Goal: Information Seeking & Learning: Learn about a topic

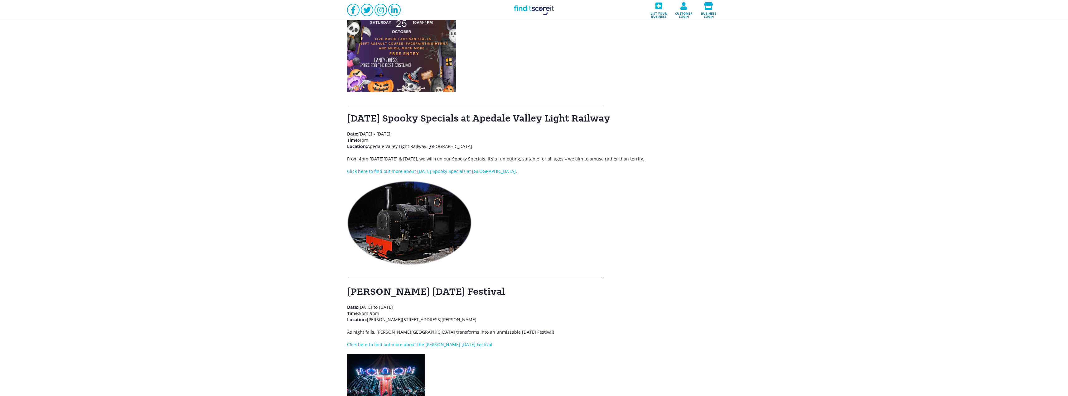
scroll to position [499, 0]
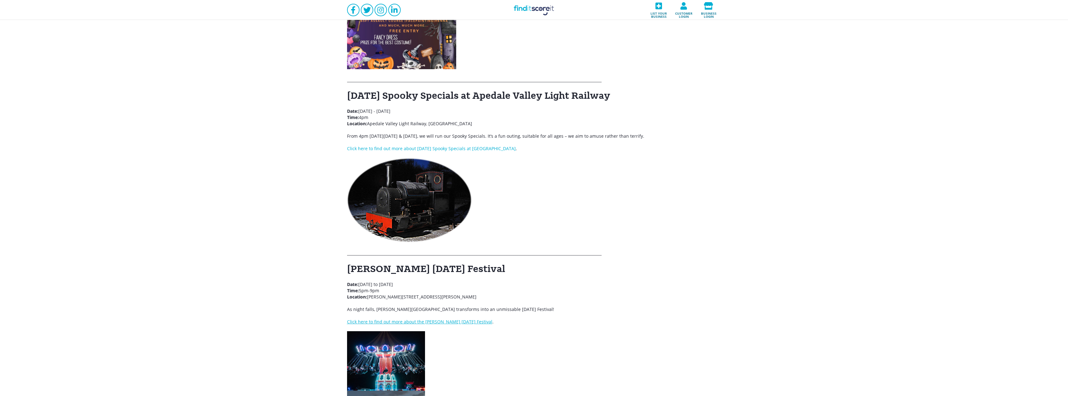
click at [458, 319] on link "Click here to find out more about the Trentham Halloween Festival" at bounding box center [419, 322] width 145 height 6
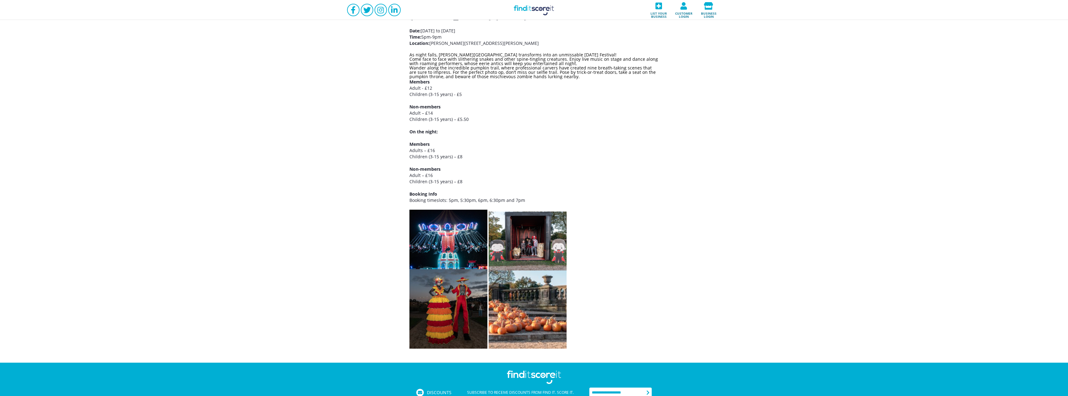
scroll to position [125, 0]
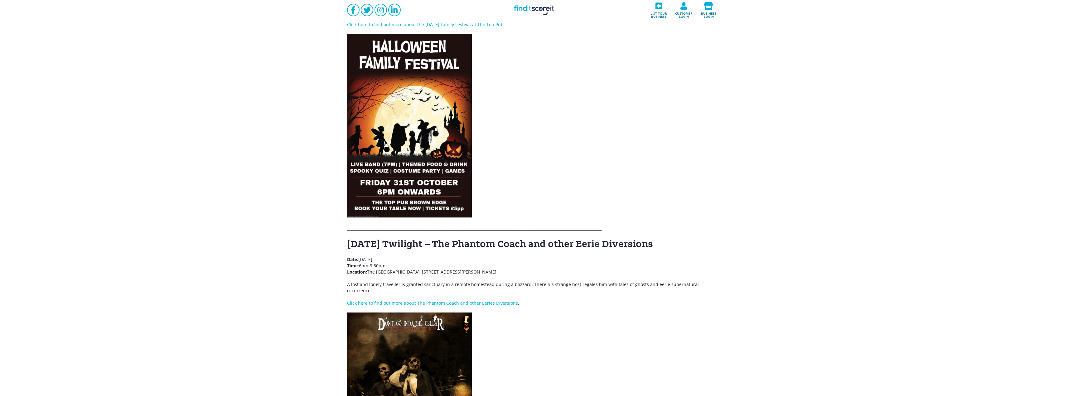
scroll to position [2586, 0]
